Goal: Task Accomplishment & Management: Use online tool/utility

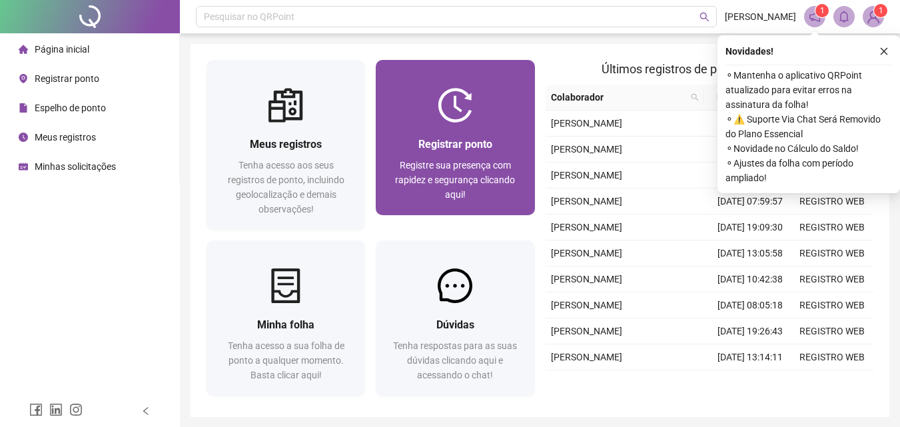
click at [456, 141] on span "Registrar ponto" at bounding box center [455, 144] width 74 height 13
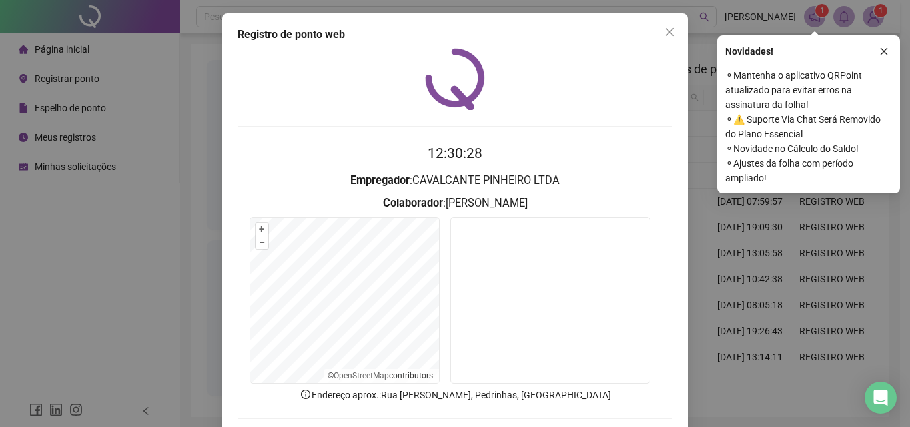
scroll to position [64, 0]
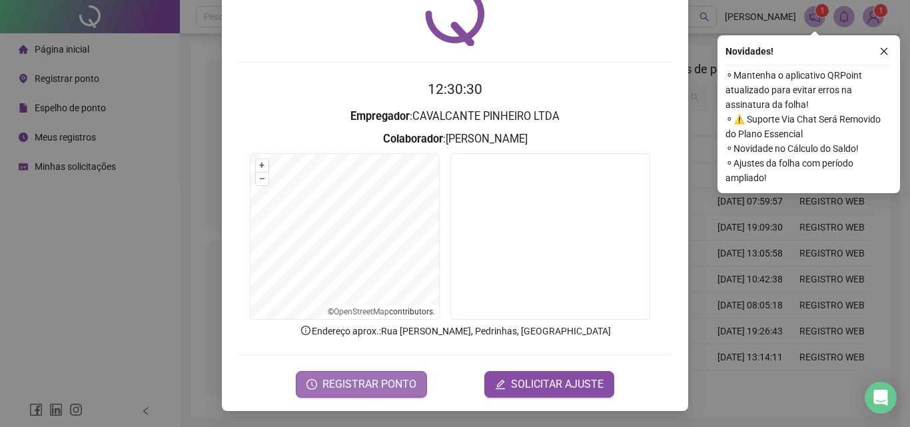
click at [367, 387] on span "REGISTRAR PONTO" at bounding box center [369, 384] width 94 height 16
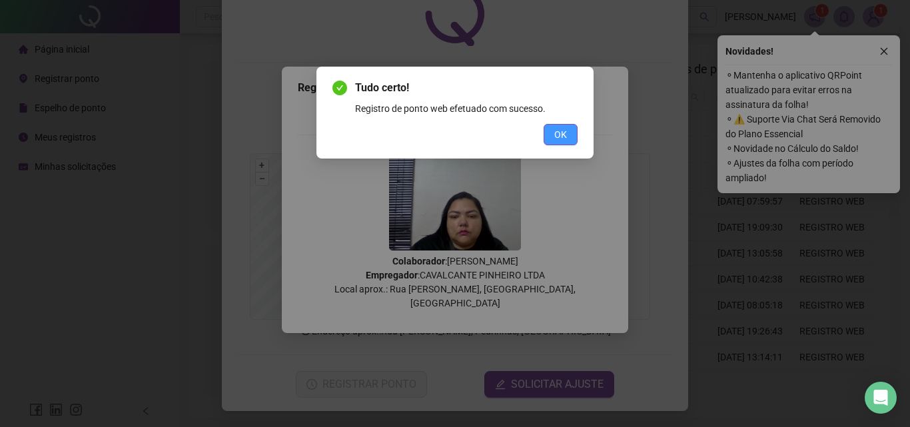
click at [545, 136] on div "OK" at bounding box center [454, 134] width 245 height 21
drag, startPoint x: 563, startPoint y: 134, endPoint x: 570, endPoint y: 128, distance: 9.5
click at [564, 134] on span "OK" at bounding box center [560, 134] width 13 height 15
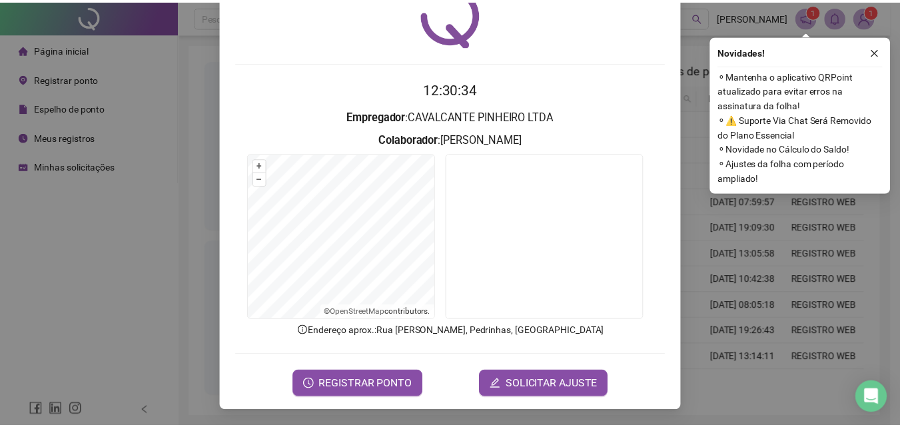
scroll to position [0, 0]
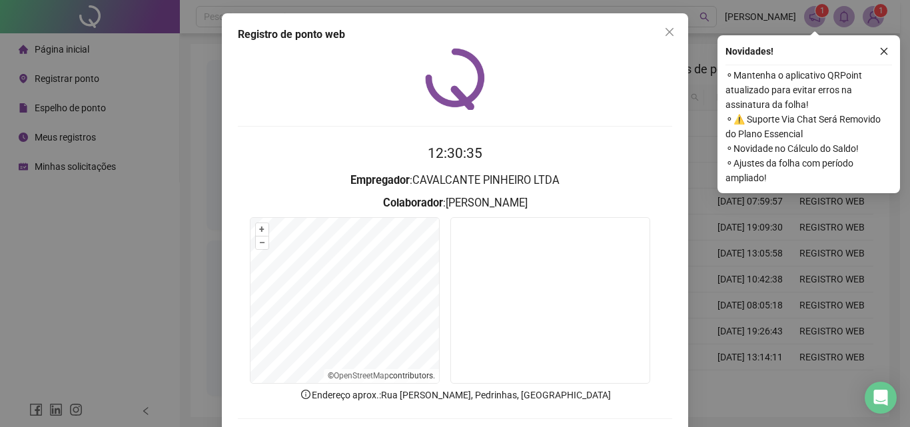
drag, startPoint x: 671, startPoint y: 31, endPoint x: 723, endPoint y: 37, distance: 53.0
click at [670, 31] on span "Close" at bounding box center [669, 32] width 21 height 11
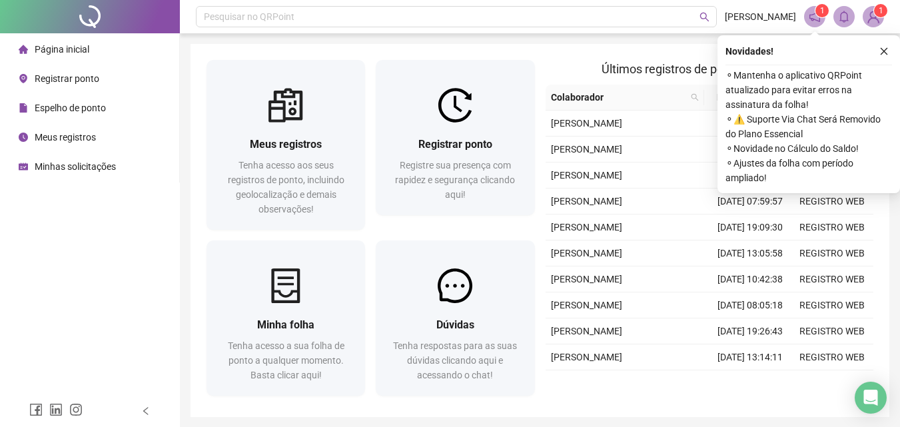
click at [887, 47] on button "button" at bounding box center [884, 51] width 16 height 16
